Goal: Transaction & Acquisition: Obtain resource

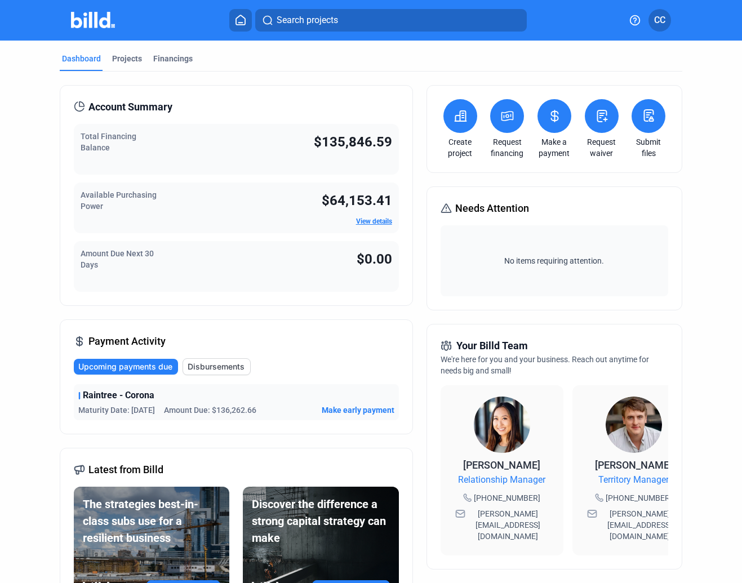
click at [383, 219] on link "View details" at bounding box center [374, 222] width 36 height 8
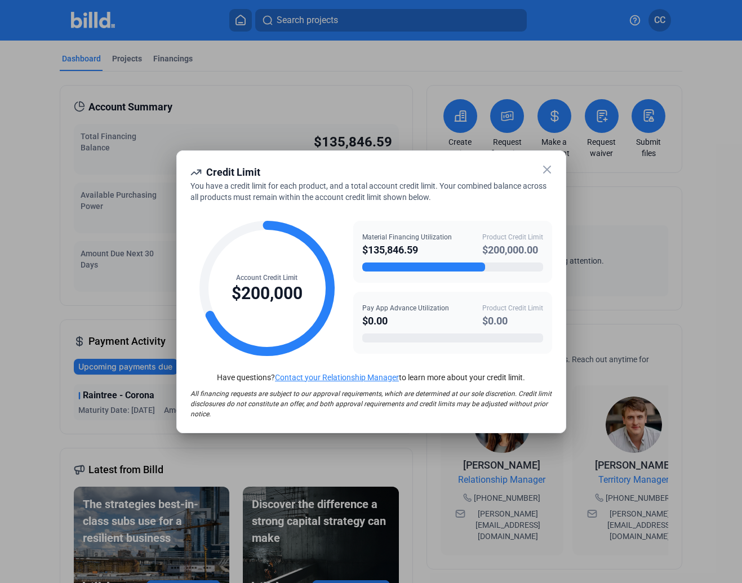
click at [548, 169] on icon at bounding box center [547, 169] width 7 height 7
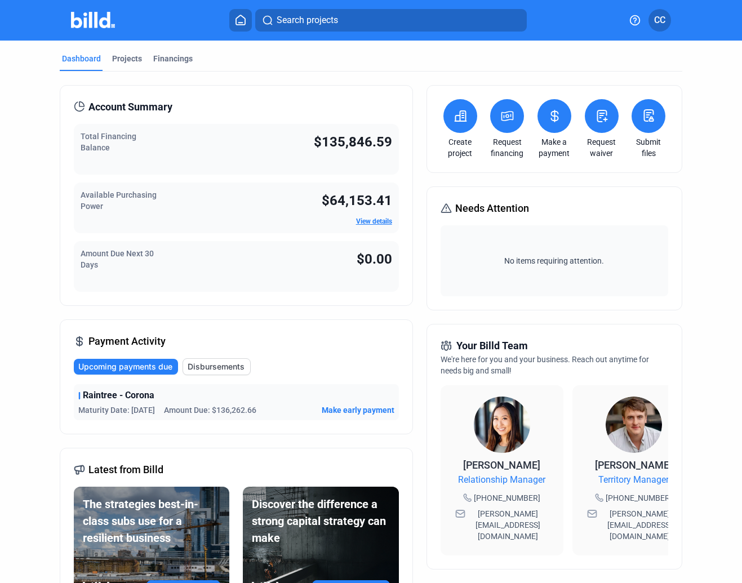
click at [510, 117] on icon at bounding box center [508, 116] width 14 height 14
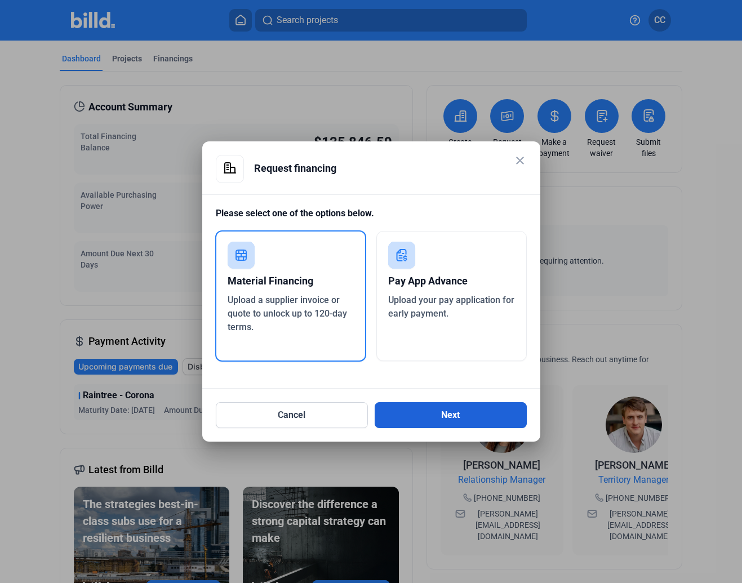
click at [435, 409] on button "Next" at bounding box center [451, 415] width 152 height 26
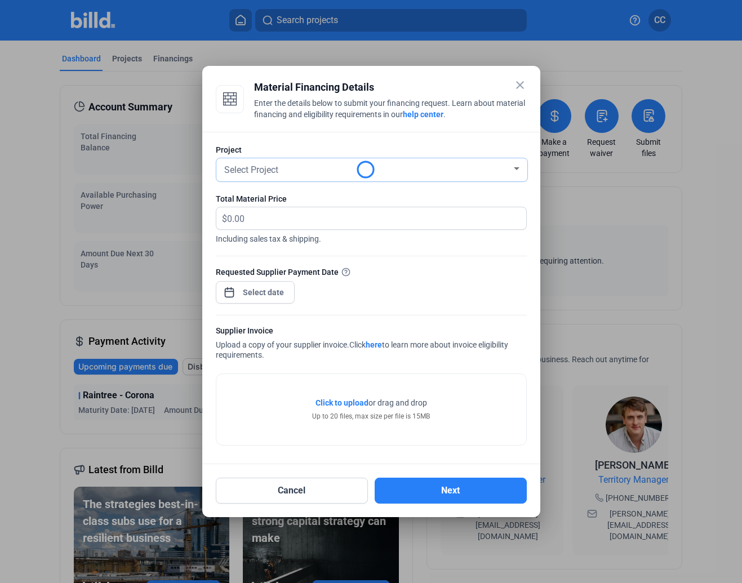
click at [459, 172] on div "Select Project" at bounding box center [367, 169] width 290 height 16
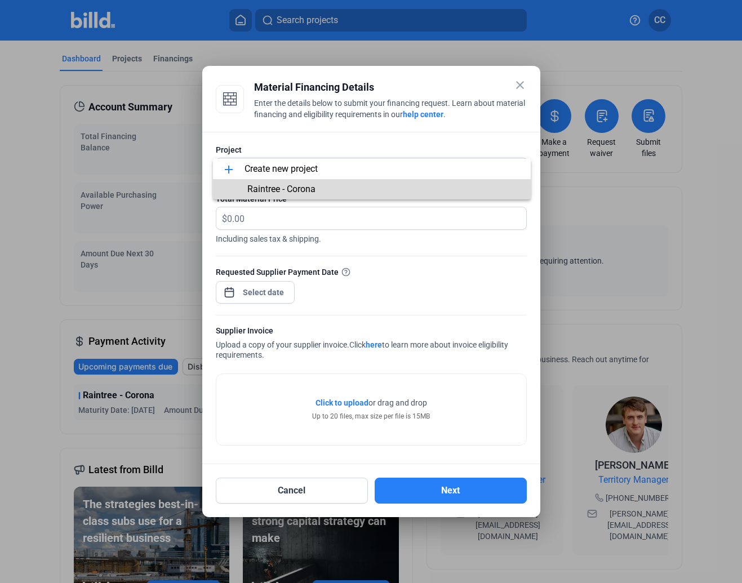
click at [318, 189] on span "Raintree - Corona" at bounding box center [372, 189] width 300 height 20
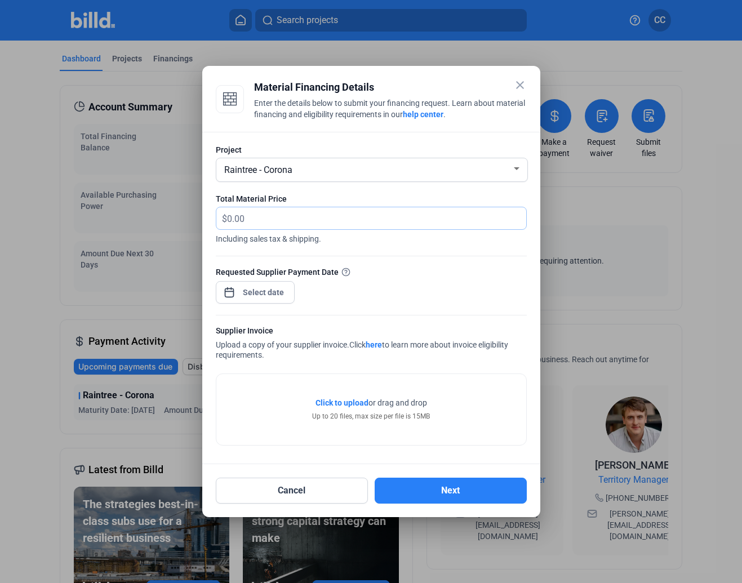
click at [290, 220] on input "text" at bounding box center [376, 218] width 299 height 22
type input "12,173.06"
click at [334, 304] on div at bounding box center [371, 309] width 311 height 11
click at [280, 291] on div "close Material Financing Details Enter the details below to submit your financi…" at bounding box center [371, 291] width 742 height 583
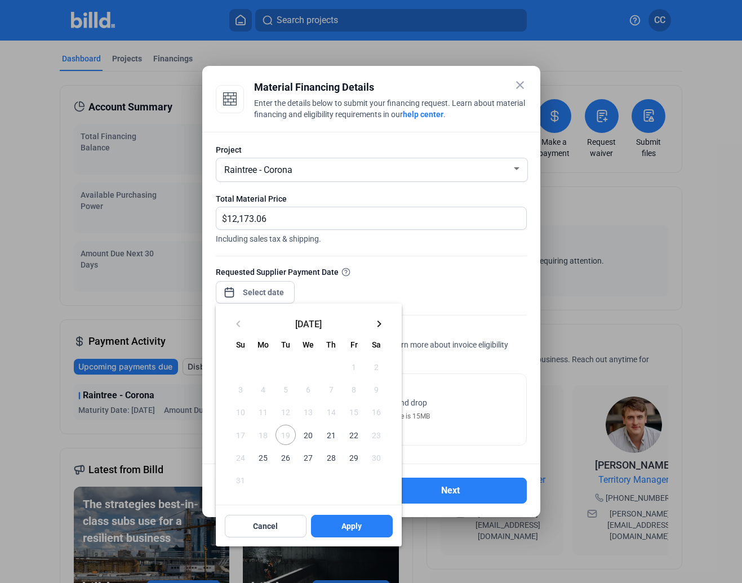
click at [312, 437] on span "20" at bounding box center [308, 435] width 20 height 20
click at [357, 459] on span "Apply" at bounding box center [352, 526] width 20 height 11
type input "[DATE]"
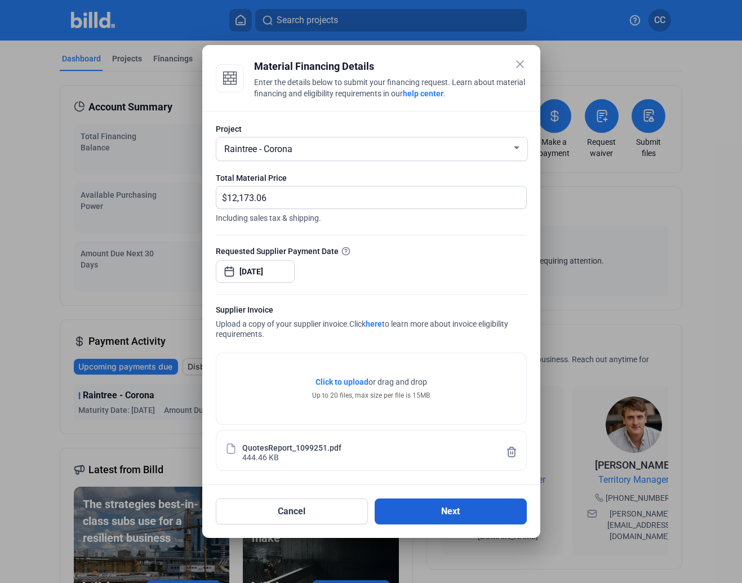
click at [450, 459] on button "Next" at bounding box center [451, 512] width 152 height 26
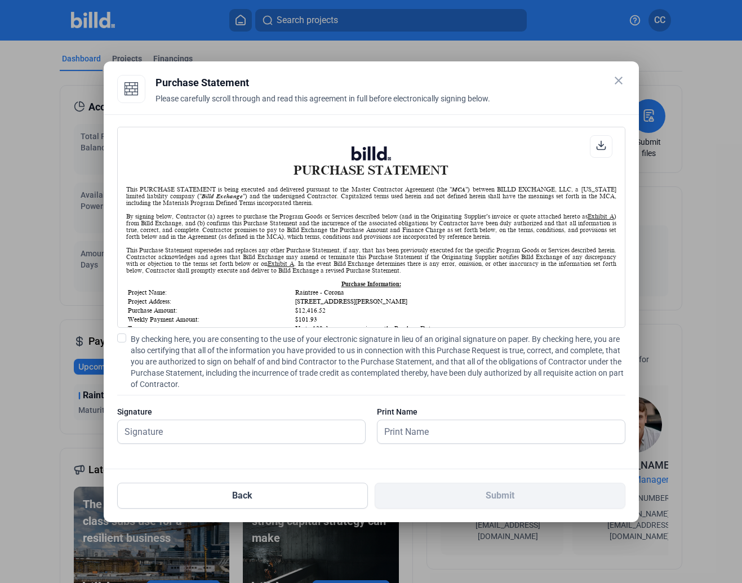
scroll to position [1, 0]
click at [203, 427] on input "text" at bounding box center [241, 432] width 247 height 23
type input "[PERSON_NAME]"
click at [121, 339] on span at bounding box center [121, 338] width 9 height 9
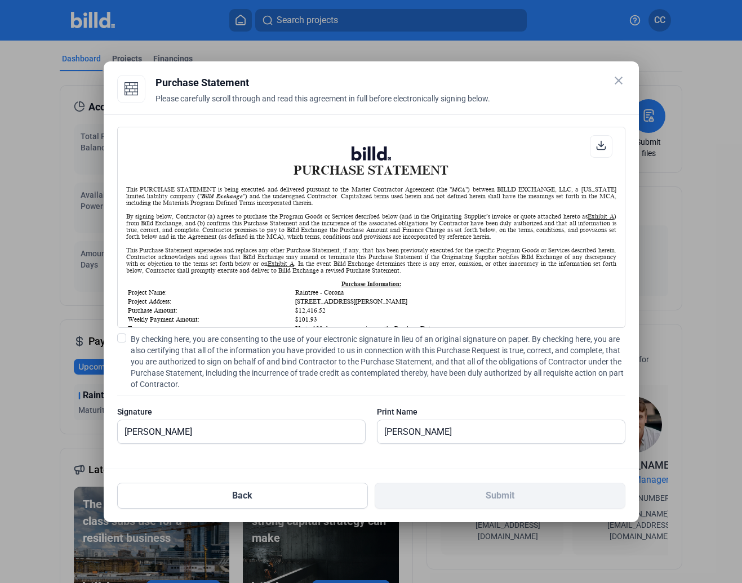
click at [0, 0] on input "By checking here, you are consenting to the use of your electronic signature in…" at bounding box center [0, 0] width 0 height 0
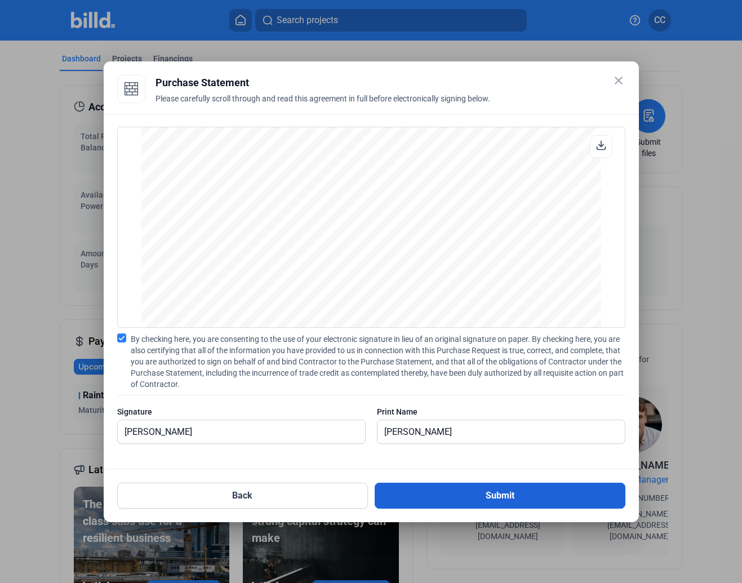
scroll to position [936, 0]
click at [454, 459] on button "Submit" at bounding box center [500, 496] width 251 height 26
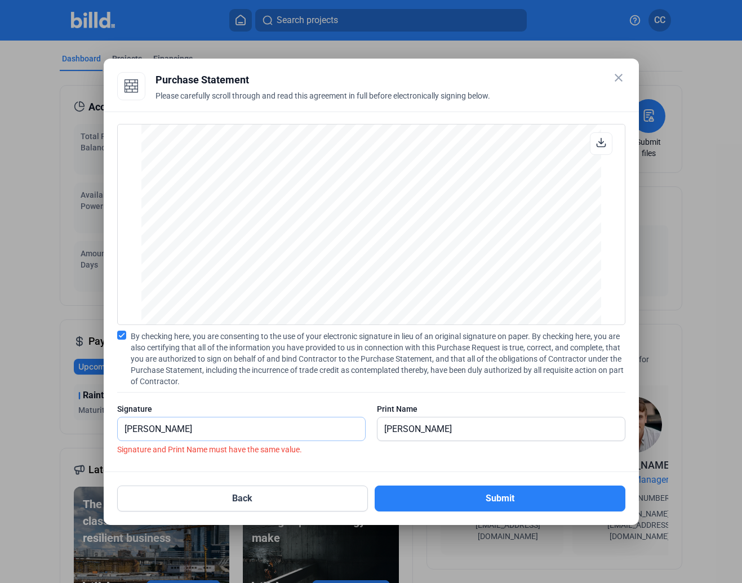
click at [243, 431] on input "[PERSON_NAME]" at bounding box center [235, 429] width 235 height 23
click at [243, 431] on input "[PERSON_NAME]" at bounding box center [241, 429] width 247 height 23
click at [238, 431] on input "[PERSON_NAME]" at bounding box center [241, 429] width 247 height 23
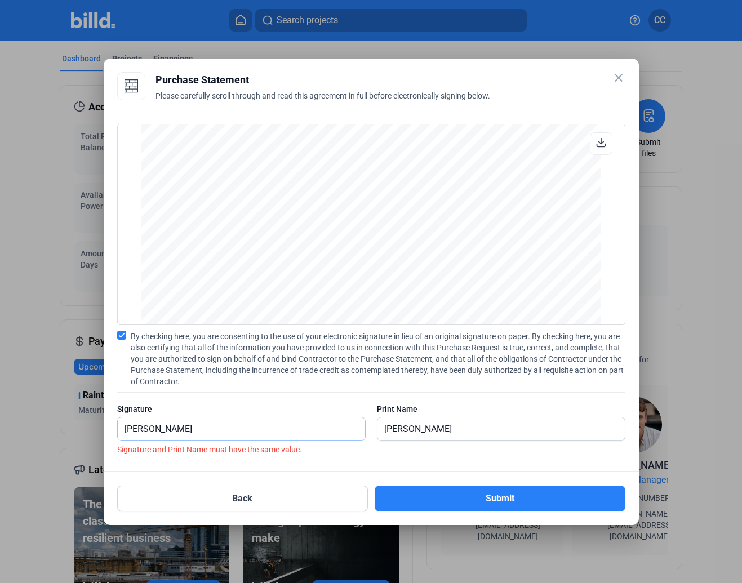
click at [238, 431] on input "[PERSON_NAME]" at bounding box center [241, 429] width 247 height 23
type input "[PERSON_NAME]"
click at [273, 431] on input "[PERSON_NAME]" at bounding box center [241, 429] width 247 height 23
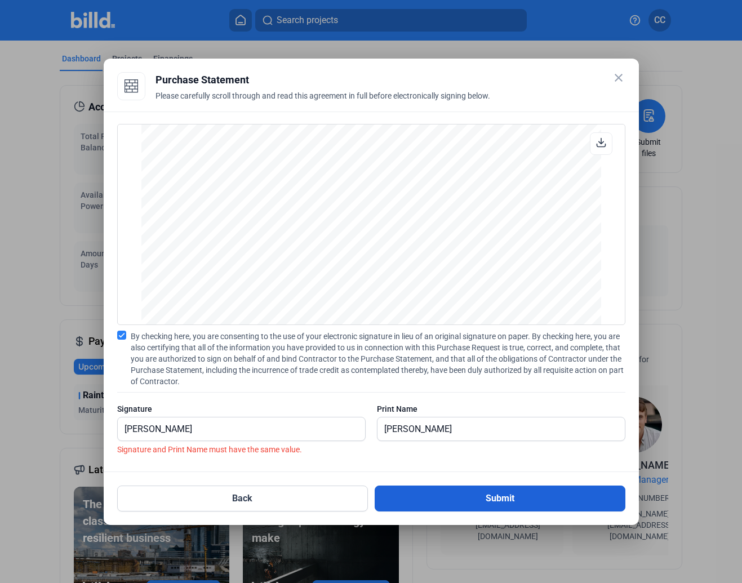
click at [450, 459] on button "Submit" at bounding box center [500, 499] width 251 height 26
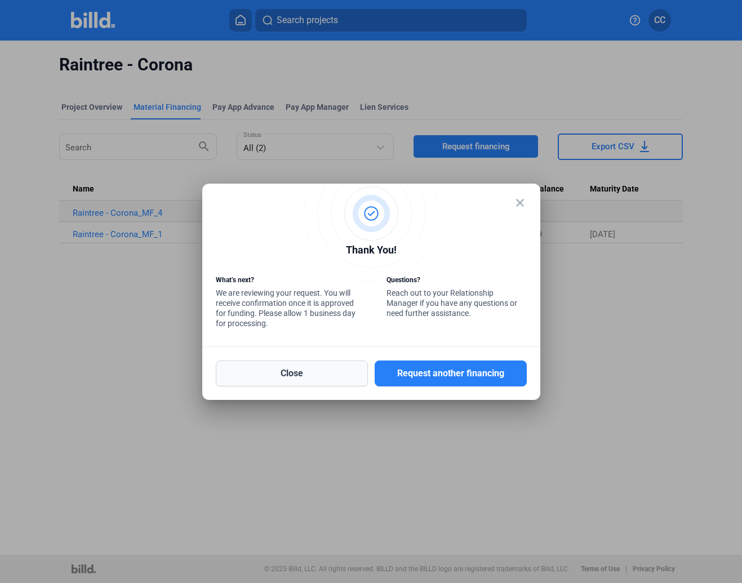
click at [344, 373] on button "Close" at bounding box center [292, 374] width 152 height 26
